Goal: Contribute content: Add original content to the website for others to see

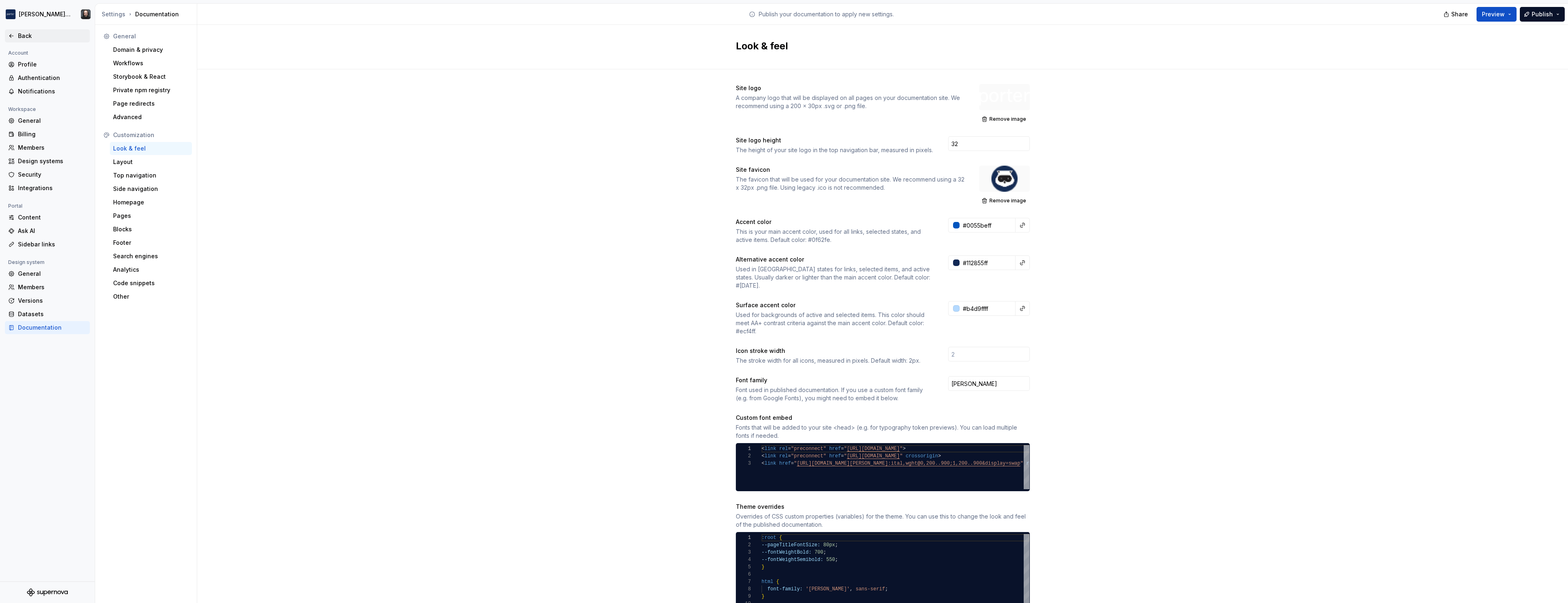
click at [12, 36] on icon at bounding box center [11, 35] width 4 height 3
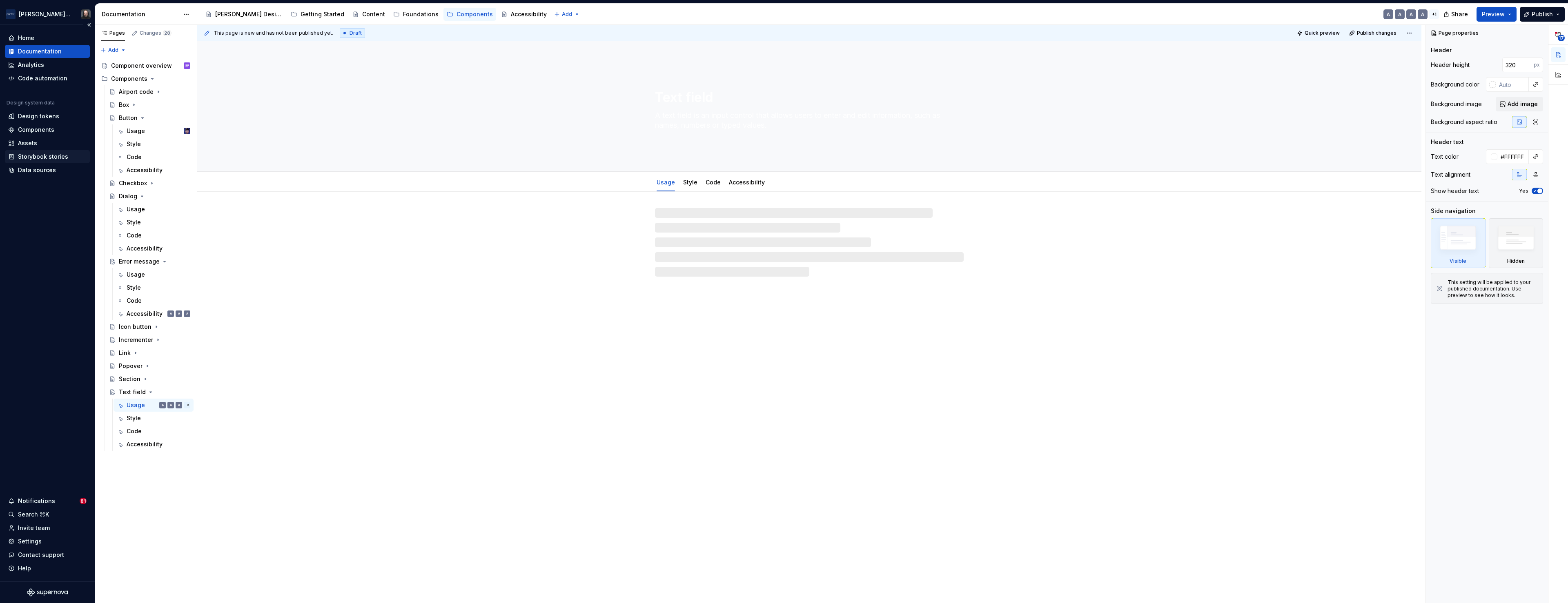
type textarea "*"
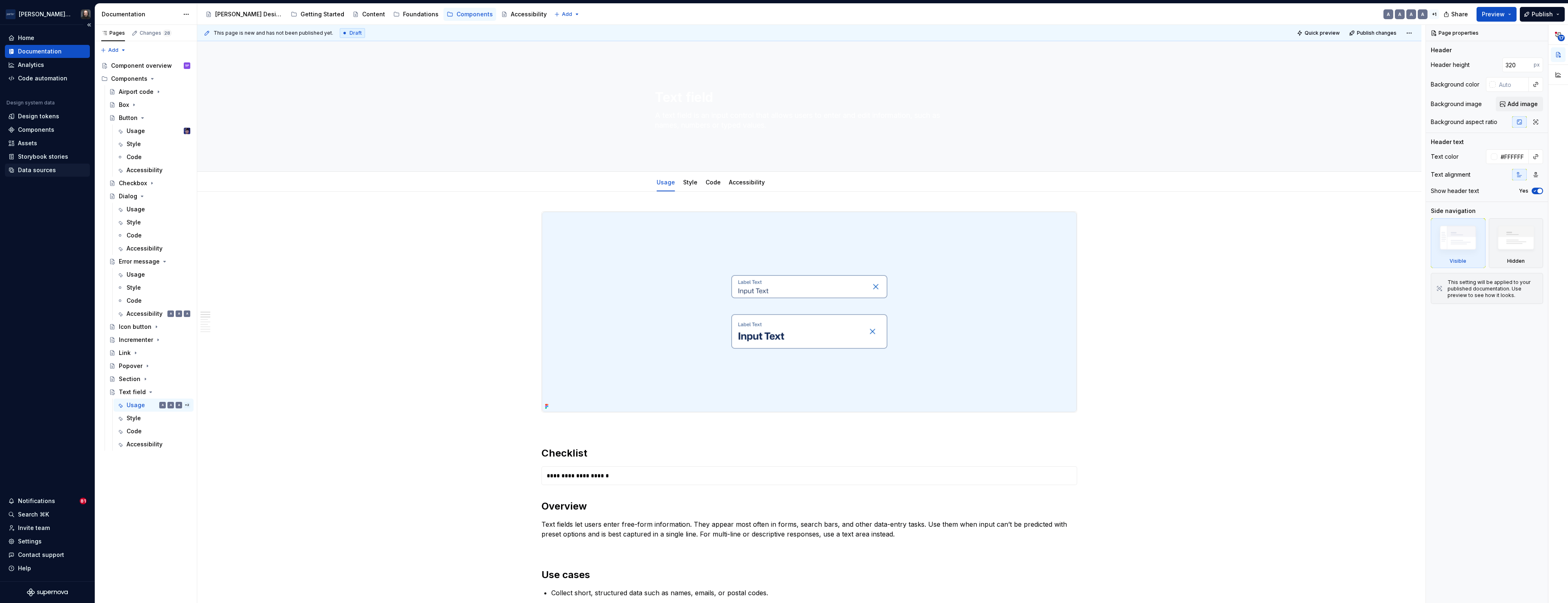
click at [33, 170] on div "Data sources" at bounding box center [37, 170] width 38 height 8
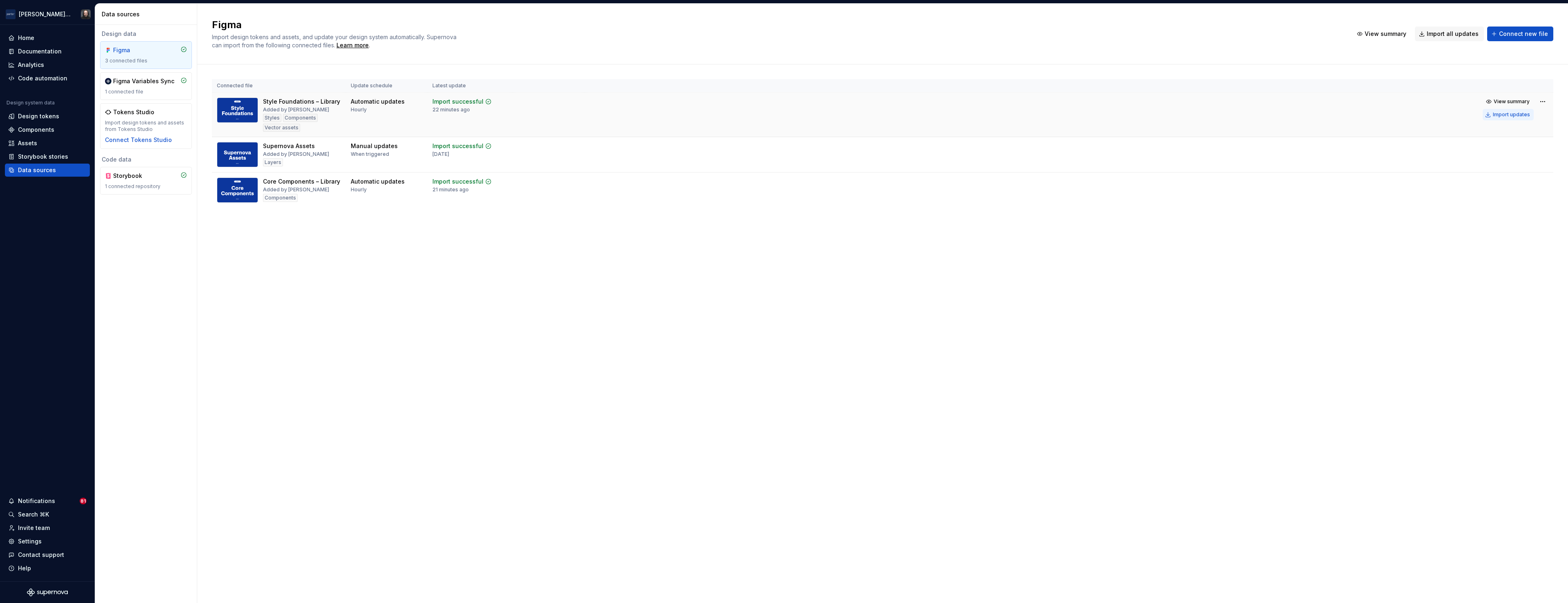
click at [1510, 115] on div "Import updates" at bounding box center [1511, 114] width 37 height 7
click at [1518, 113] on div "Import updates" at bounding box center [1511, 114] width 37 height 7
click at [1508, 103] on span "View summary" at bounding box center [1511, 102] width 36 height 7
drag, startPoint x: 1558, startPoint y: 13, endPoint x: 1538, endPoint y: 33, distance: 28.3
click at [1556, 14] on button "button" at bounding box center [1557, 14] width 12 height 12
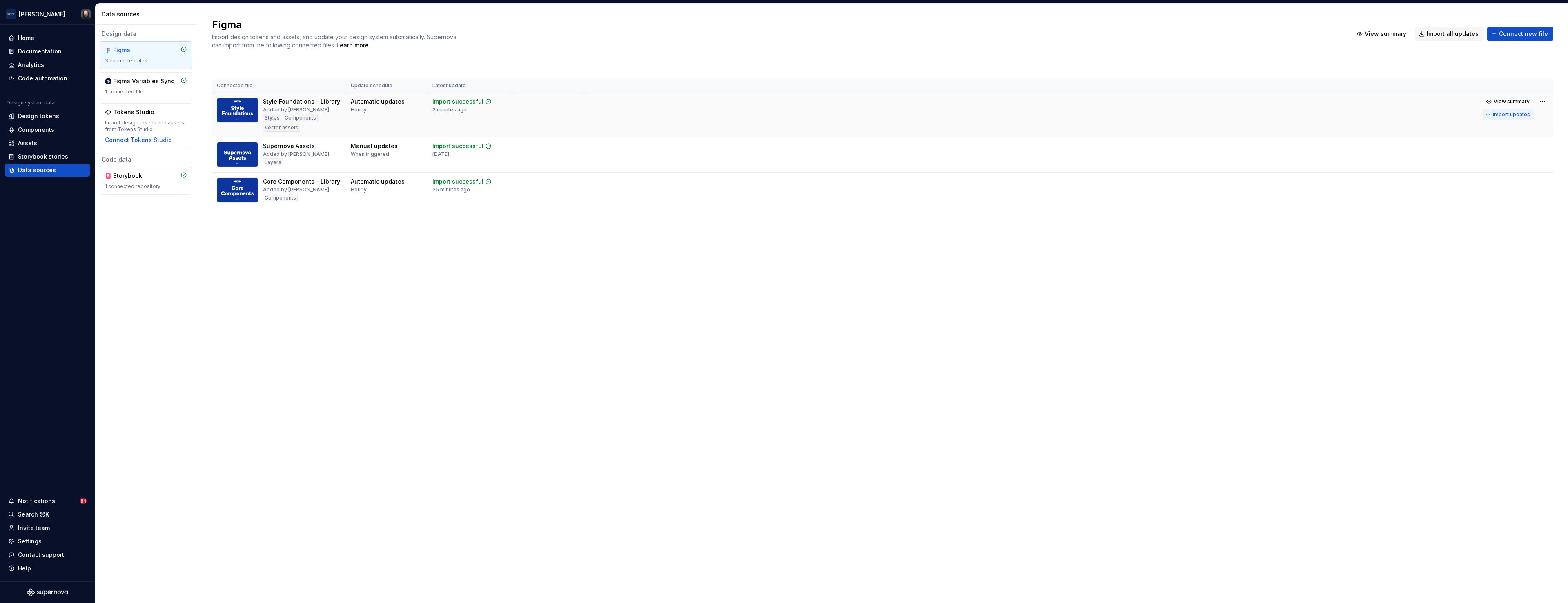
click at [1508, 117] on div "Import updates" at bounding box center [1511, 114] width 37 height 7
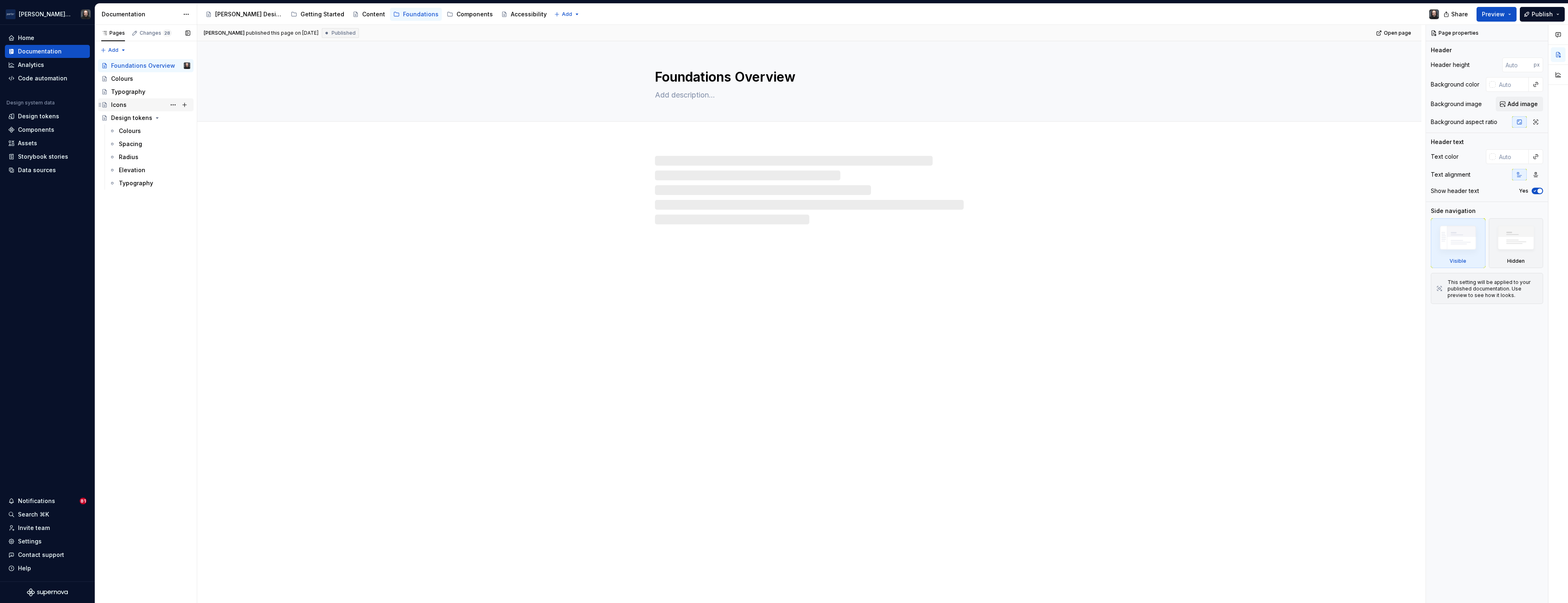
click at [115, 105] on div "Icons" at bounding box center [118, 105] width 15 height 8
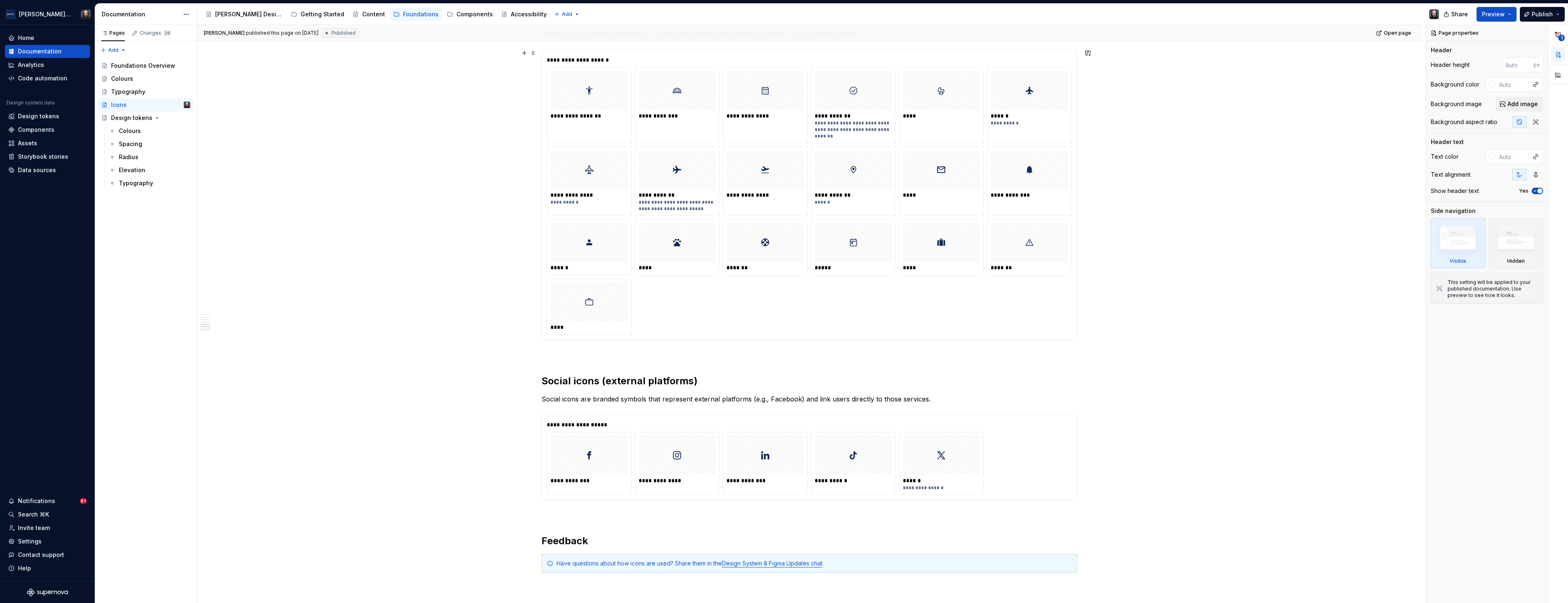
scroll to position [812, 0]
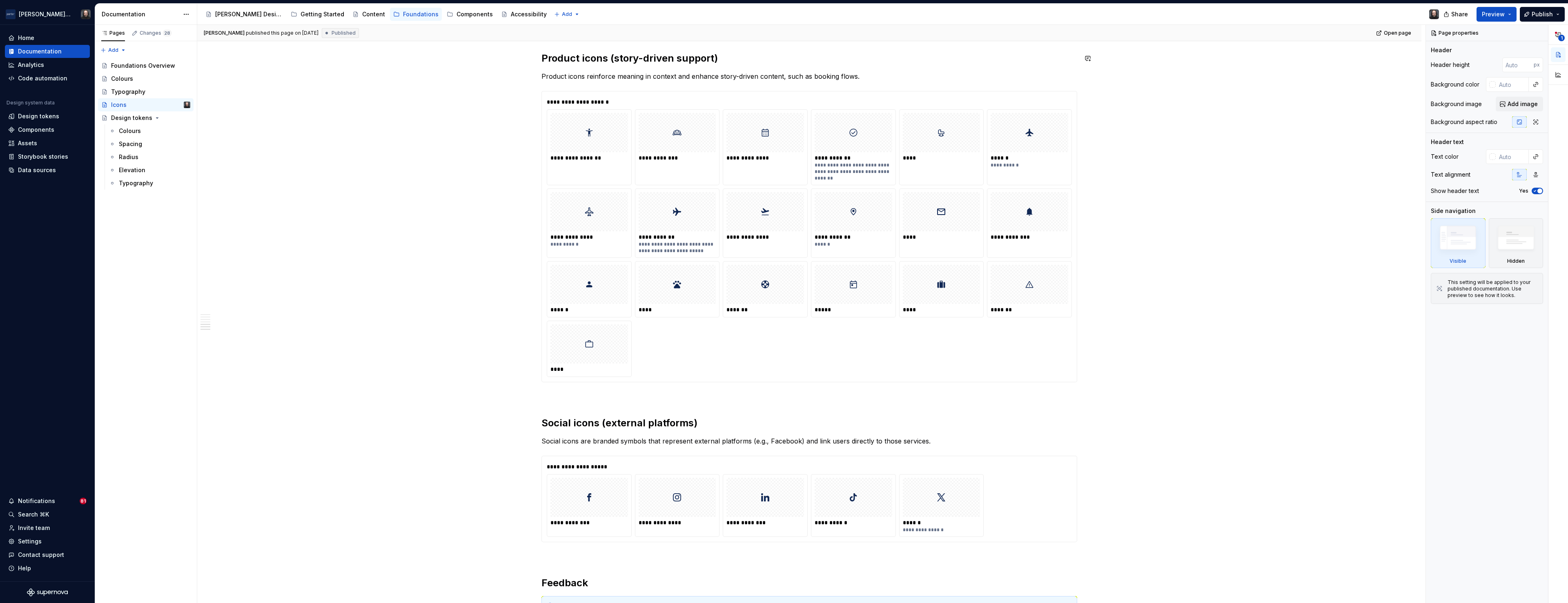
type textarea "*"
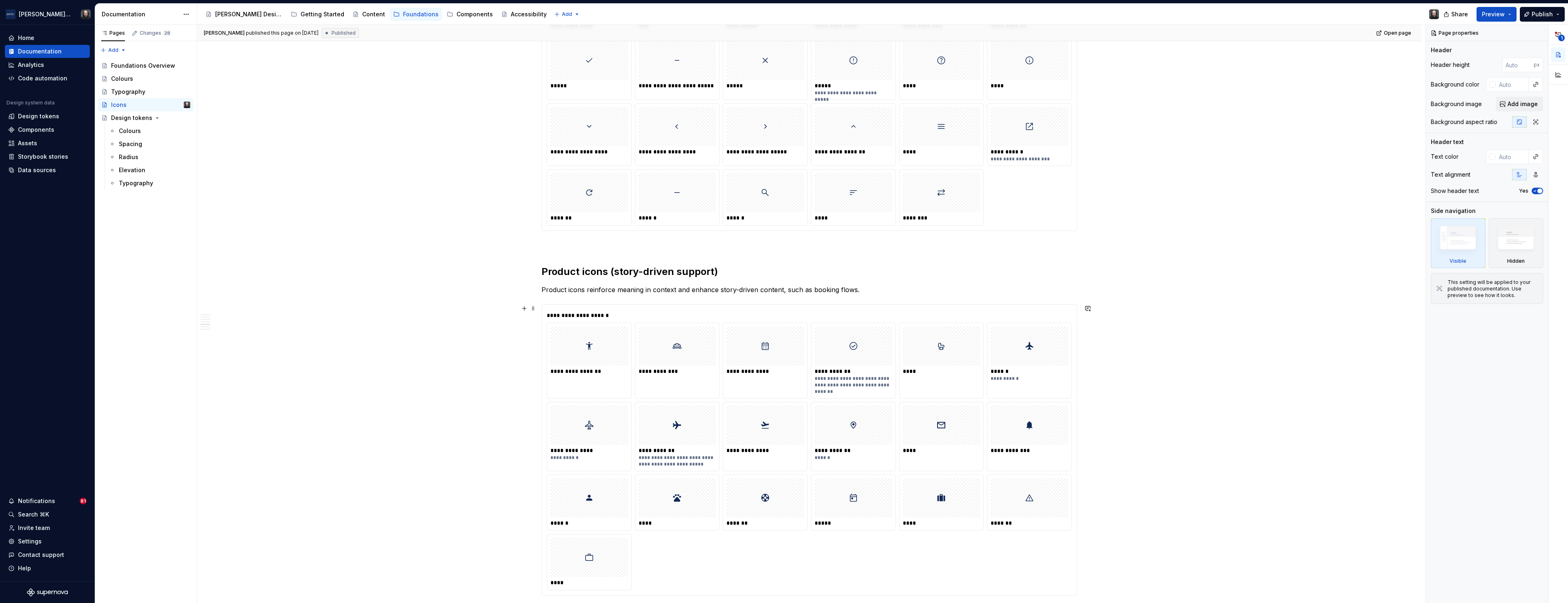
scroll to position [425, 0]
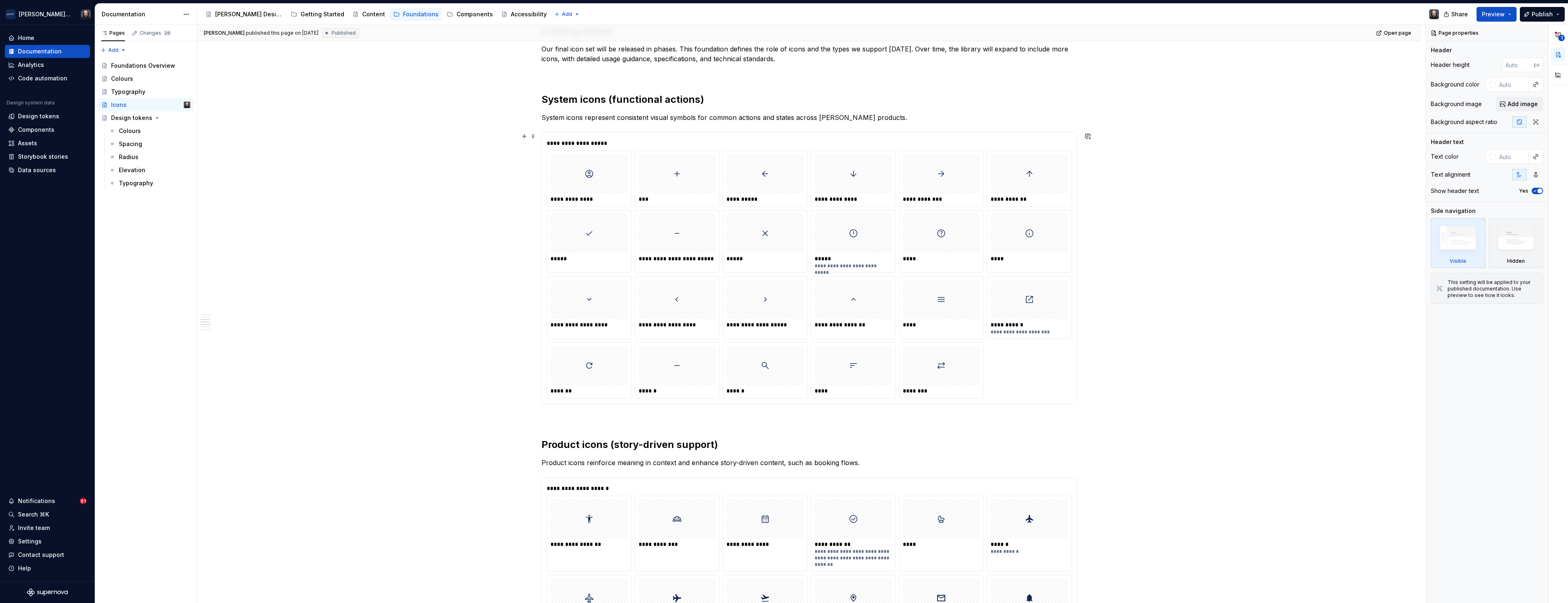
click at [1048, 374] on div "**********" at bounding box center [809, 275] width 525 height 248
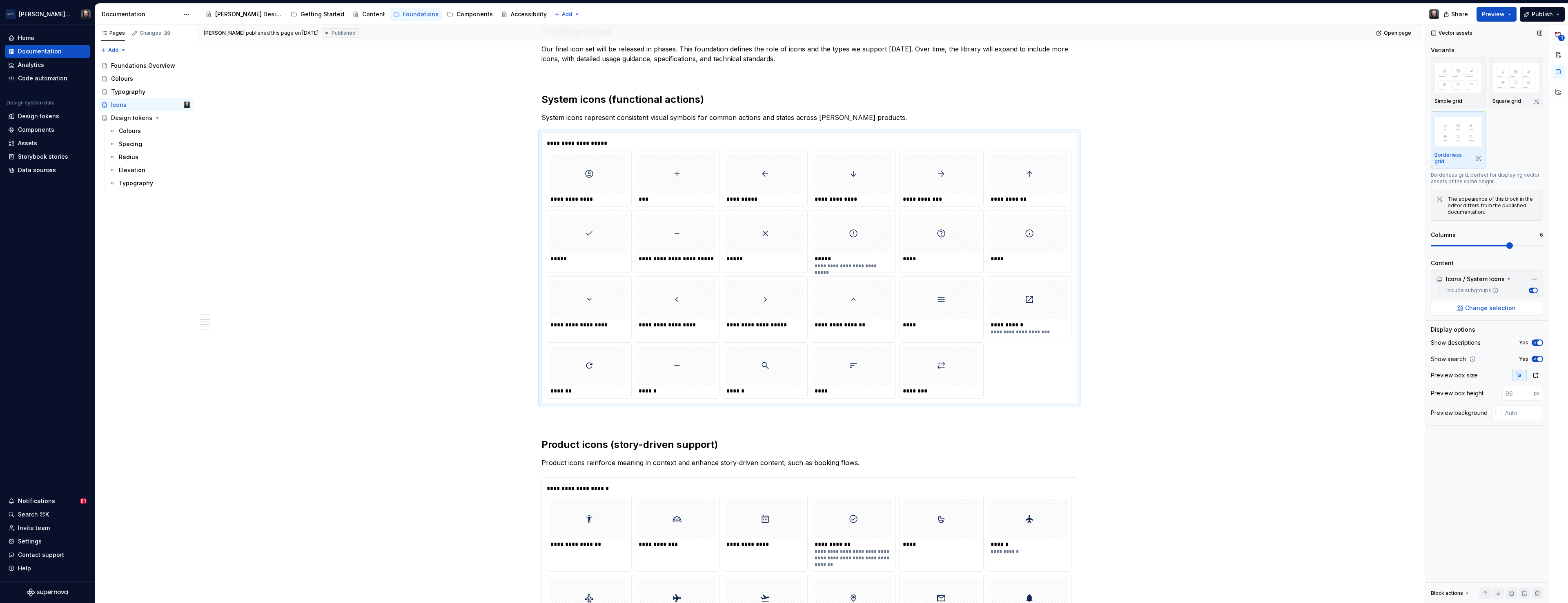
click at [1480, 304] on span "Change selection" at bounding box center [1490, 308] width 51 height 8
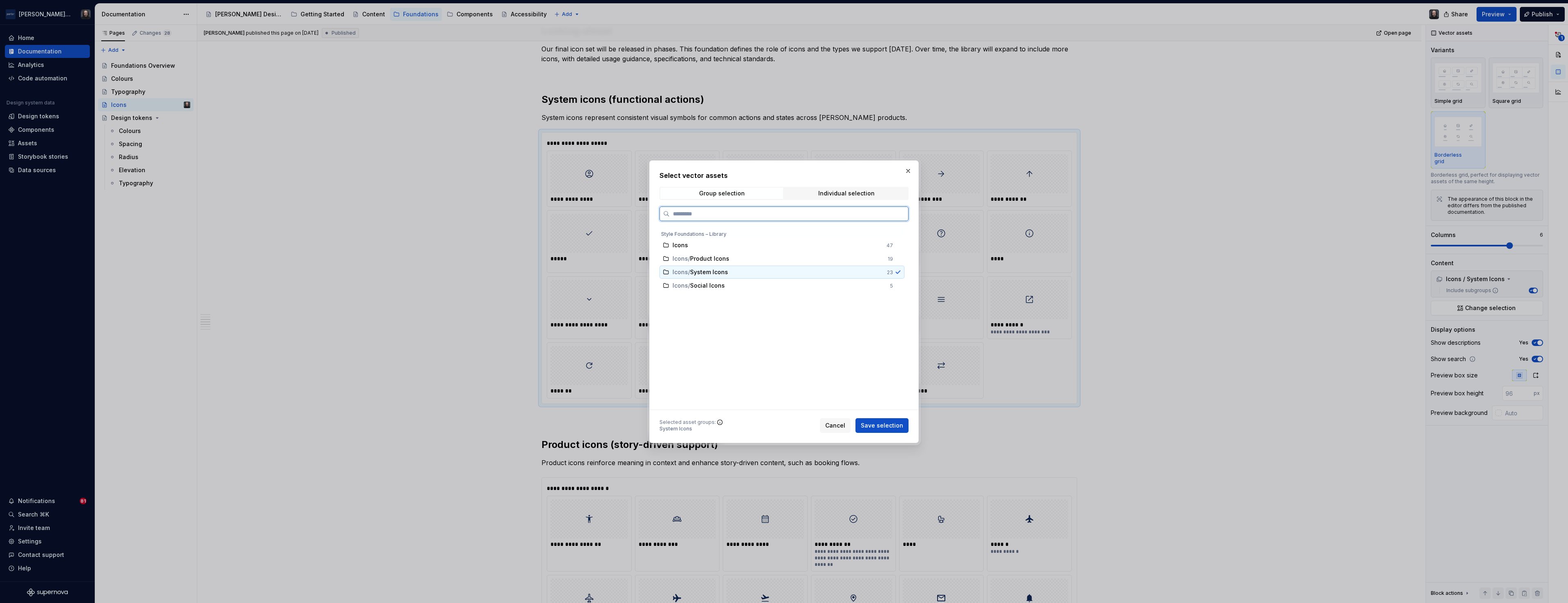
click at [737, 274] on div "Icons / System Icons" at bounding box center [777, 272] width 209 height 8
click at [831, 194] on div "Individual selection" at bounding box center [846, 193] width 57 height 7
type textarea "*"
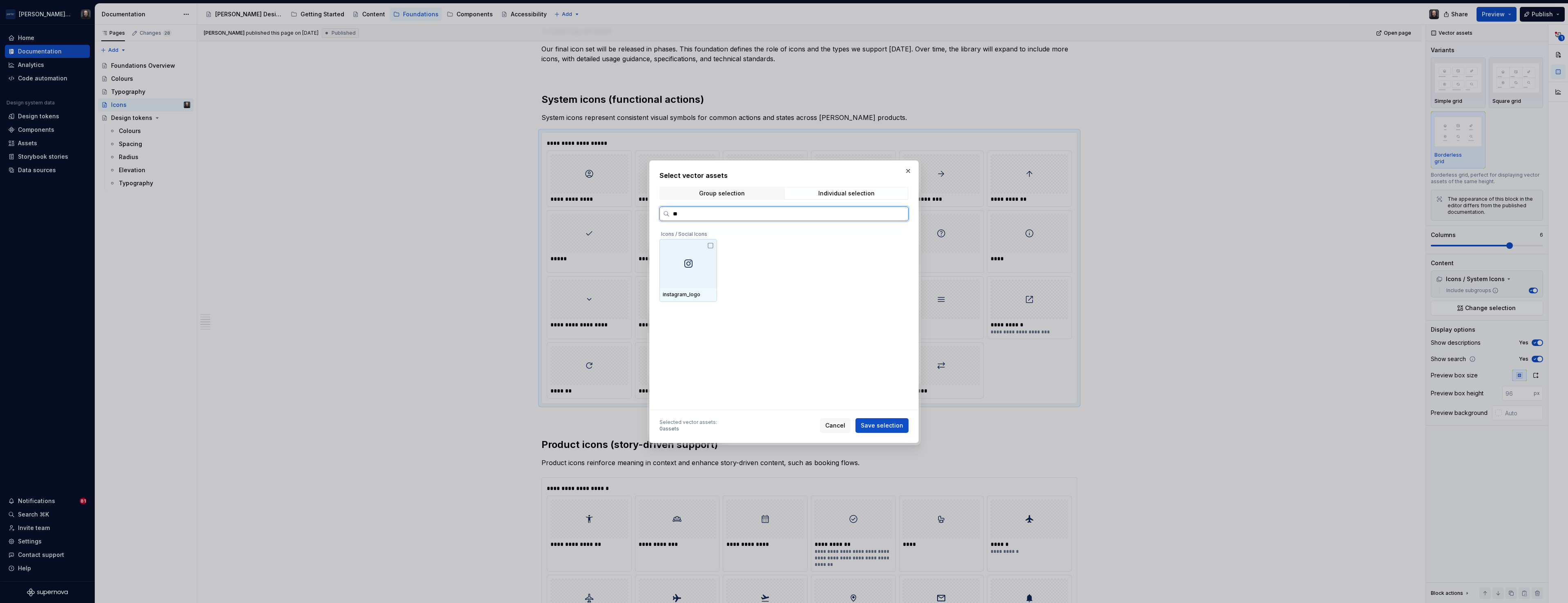
type input "*"
click at [908, 170] on button "button" at bounding box center [908, 171] width 12 height 12
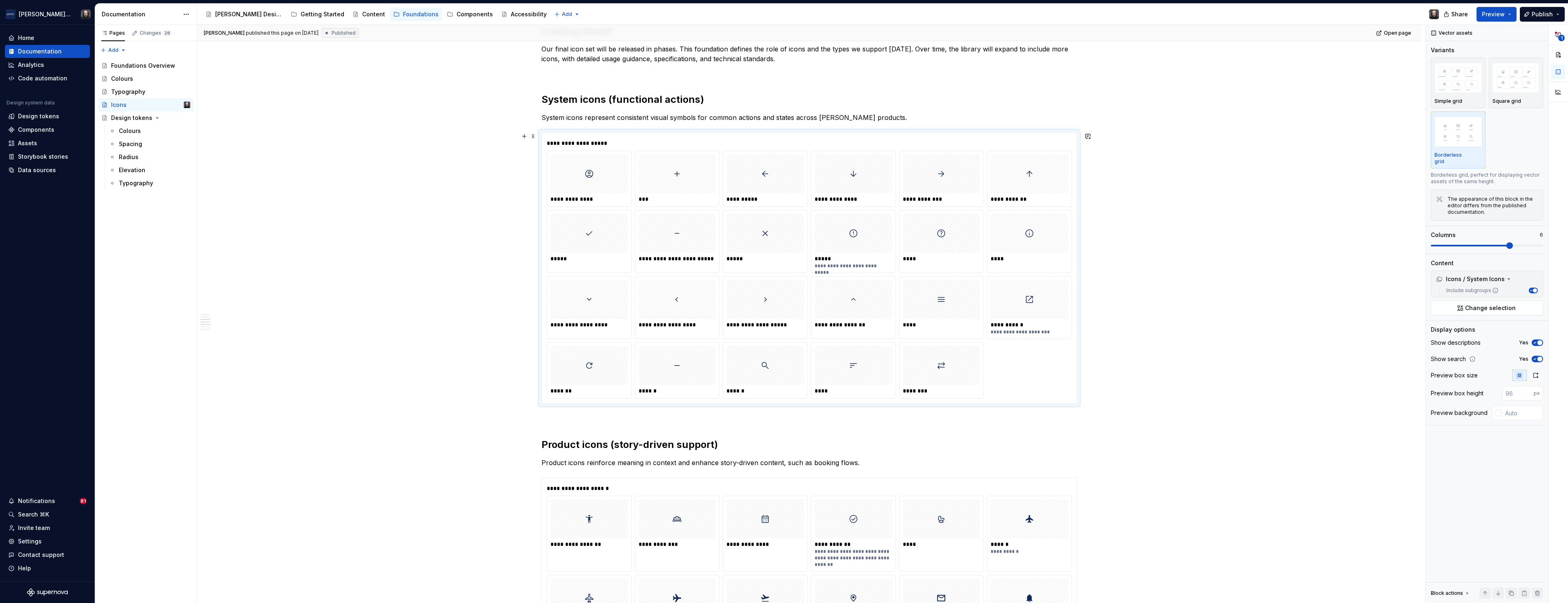
click at [1208, 265] on div "Icons play a key role in [PERSON_NAME] digital products by improving scannabili…" at bounding box center [809, 462] width 1224 height 1497
type textarea "*"
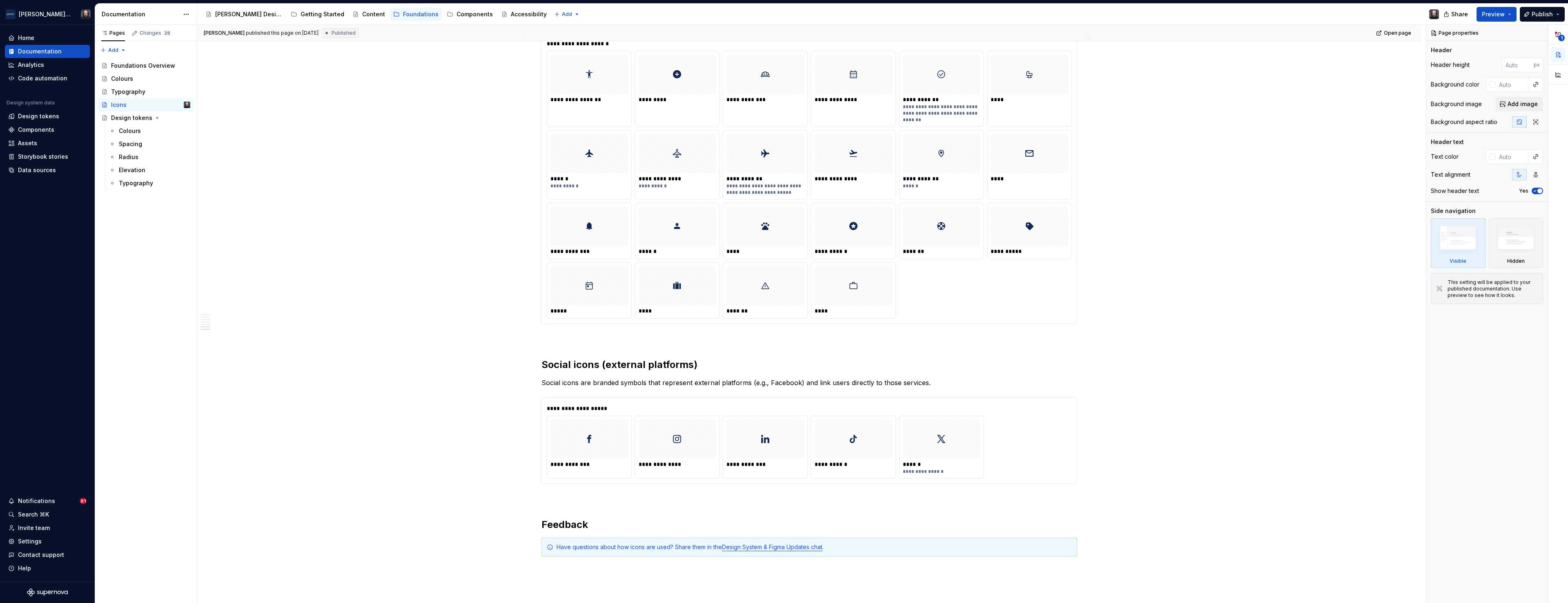
scroll to position [944, 0]
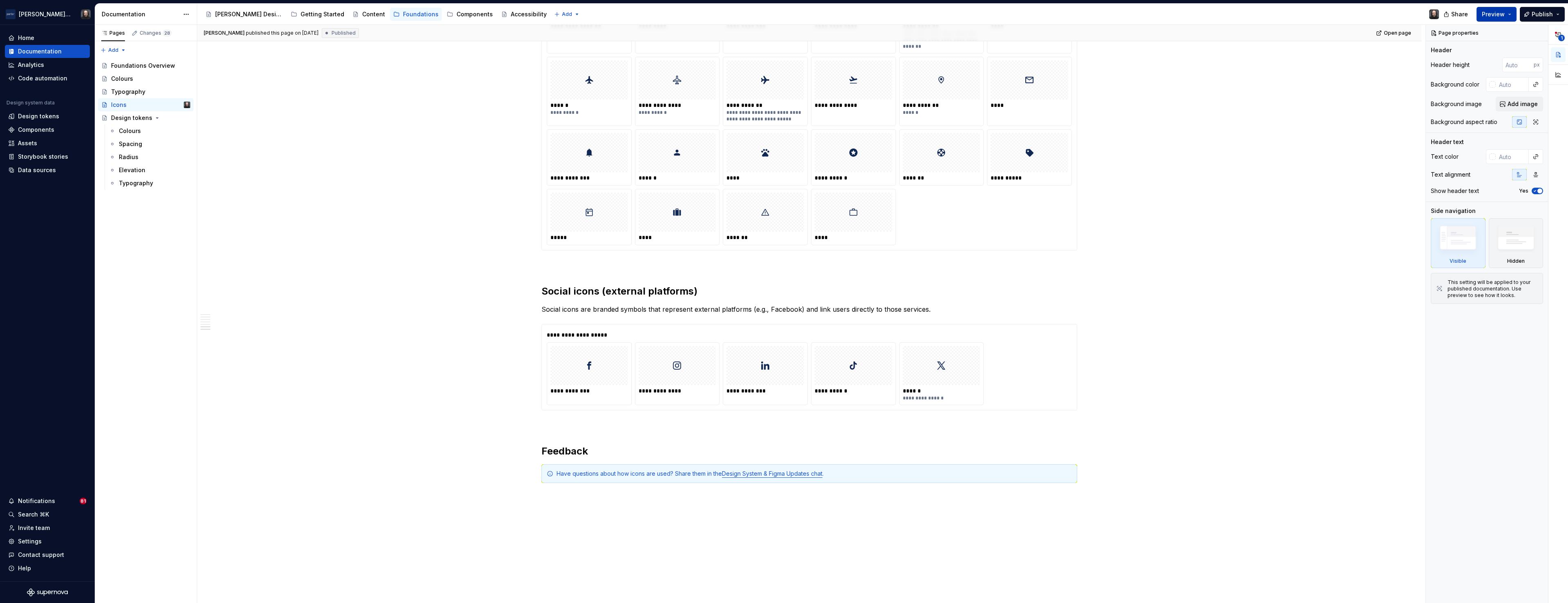
click at [1509, 14] on button "Preview" at bounding box center [1497, 14] width 40 height 15
click at [1421, 69] on span "Build preview" at bounding box center [1421, 68] width 39 height 8
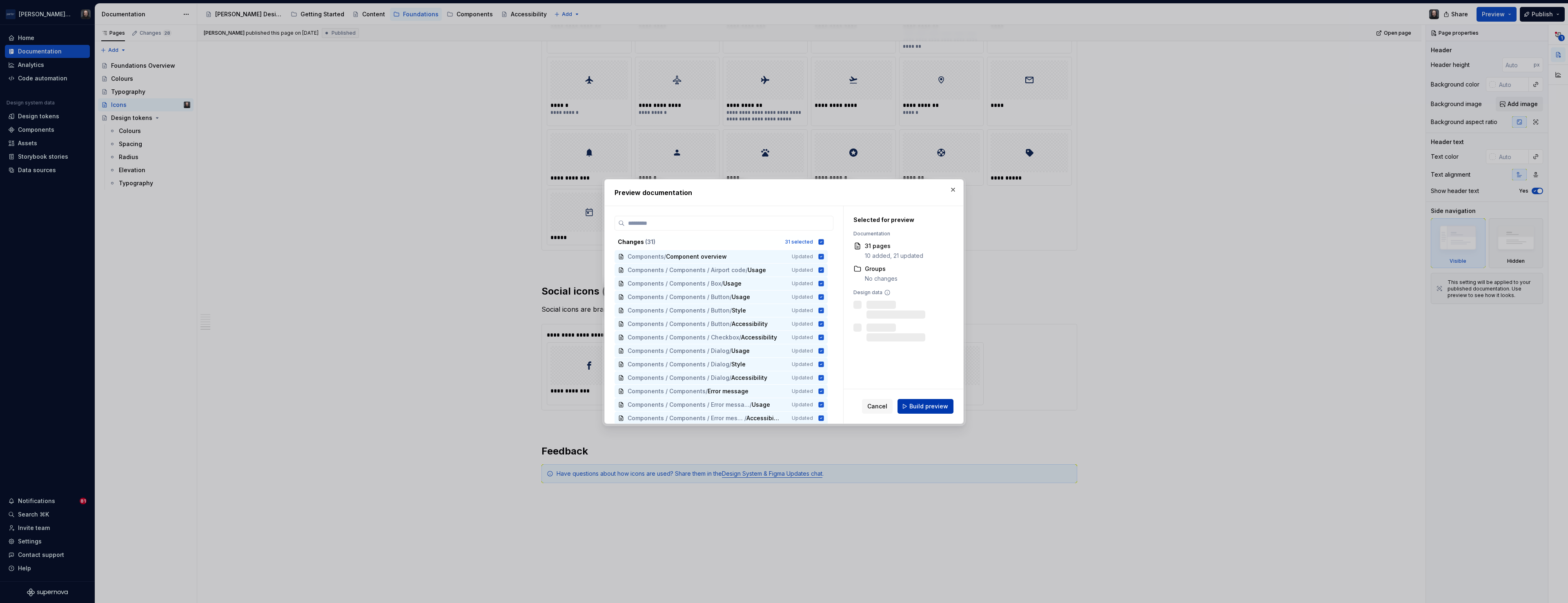
click at [933, 405] on span "Build preview" at bounding box center [929, 406] width 39 height 8
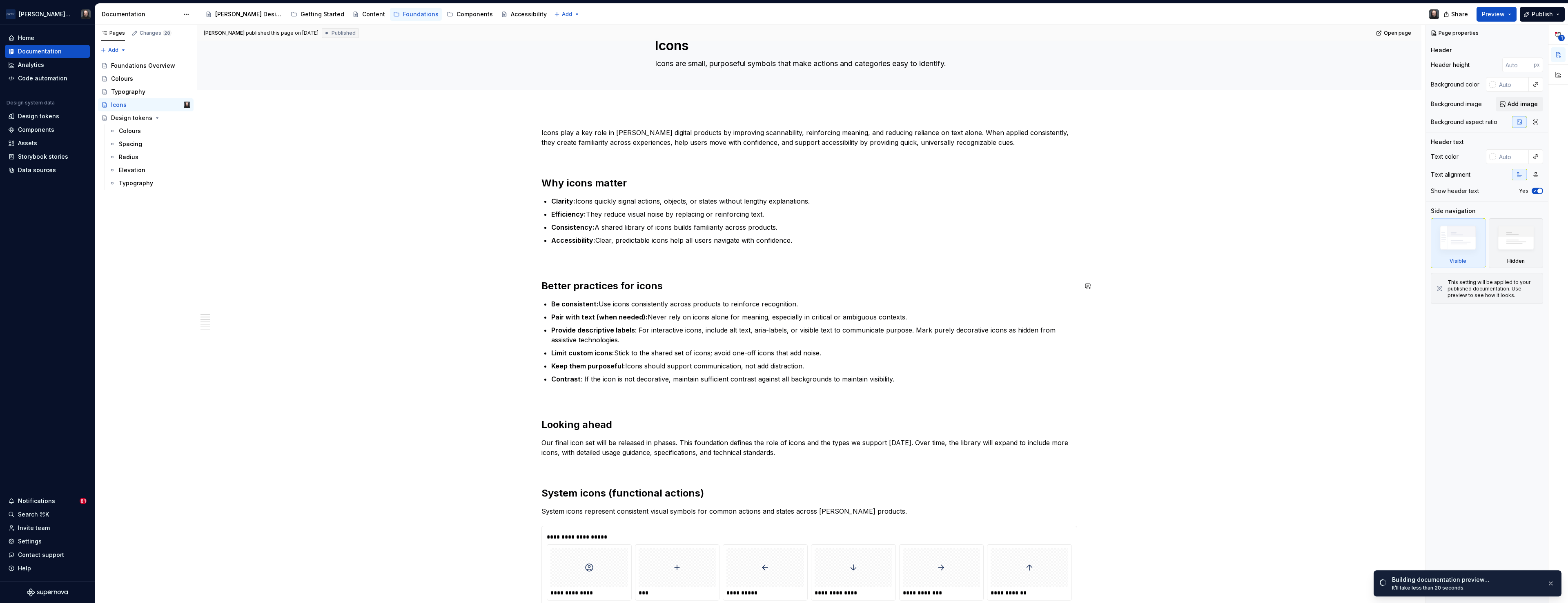
scroll to position [0, 0]
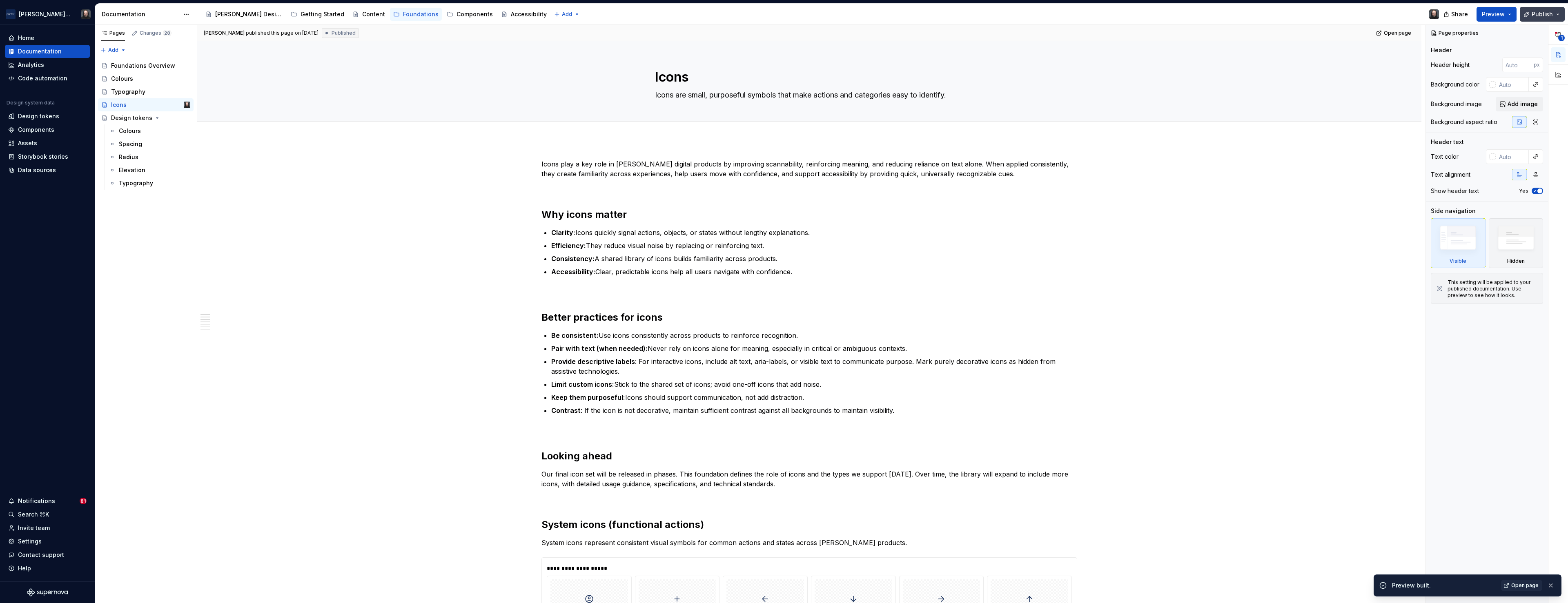
click at [1558, 15] on button "Publish" at bounding box center [1542, 14] width 45 height 15
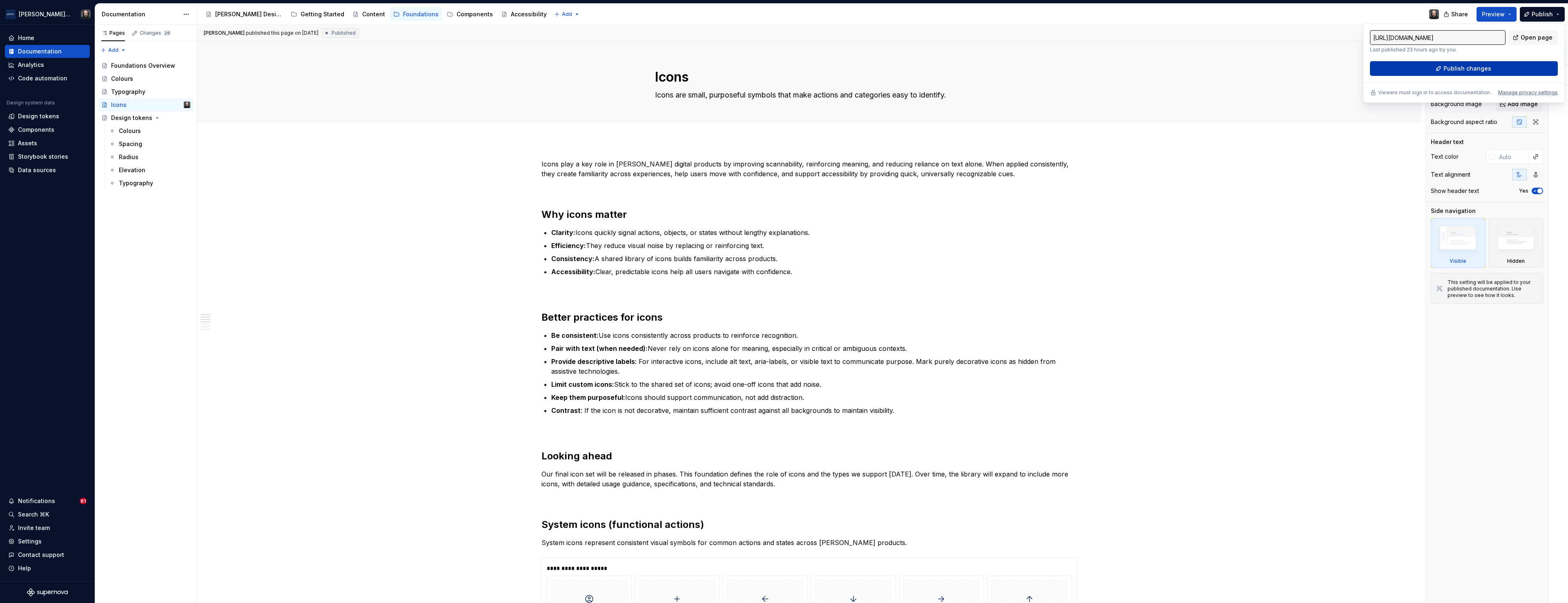
click at [1461, 67] on span "Publish changes" at bounding box center [1467, 68] width 47 height 8
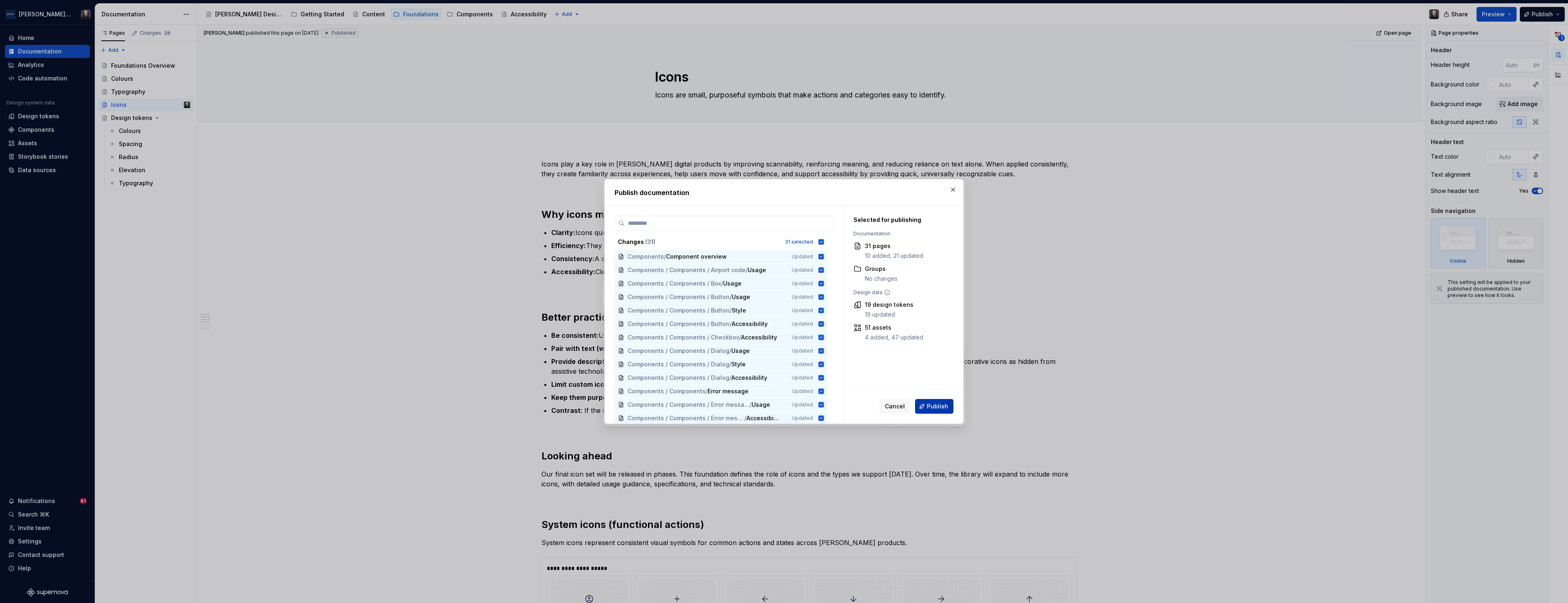
click at [943, 407] on span "Publish" at bounding box center [937, 406] width 21 height 8
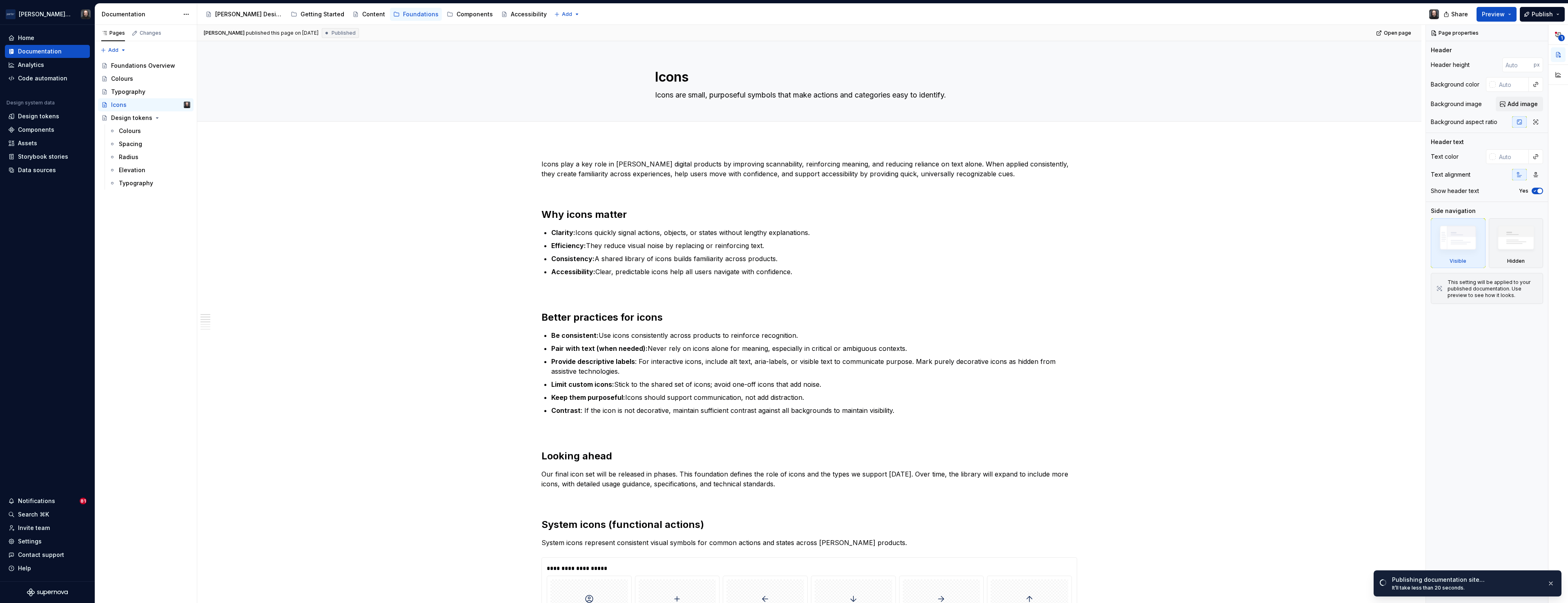
type textarea "*"
